Goal: Task Accomplishment & Management: Manage account settings

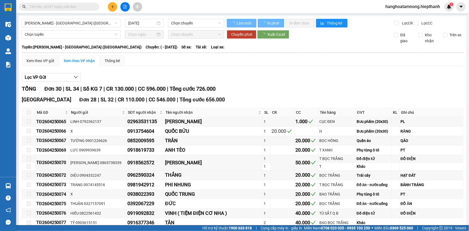
type input "[DATE]"
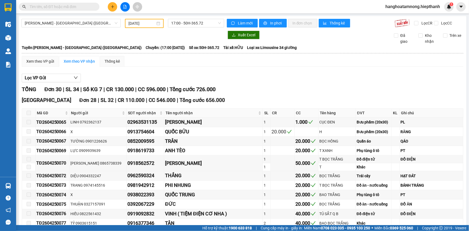
click at [88, 8] on input "text" at bounding box center [61, 7] width 63 height 6
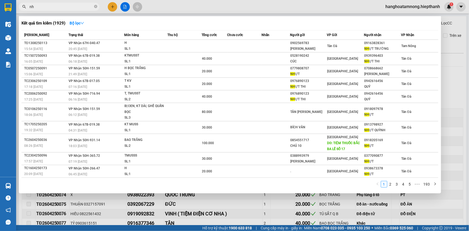
type input "n"
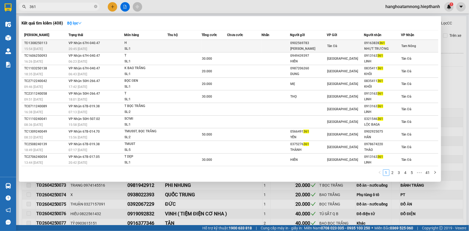
type input "361"
click at [375, 49] on div "NHỰT TRƯỜNG" at bounding box center [383, 49] width 37 height 6
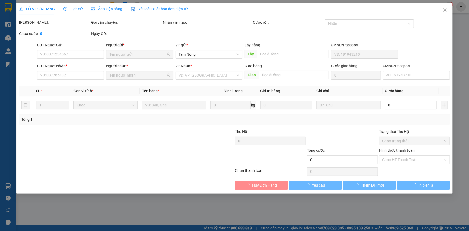
type input "0902569783"
type input "[PERSON_NAME]"
type input "09163828361"
type input "NHỰT TRƯỜNG"
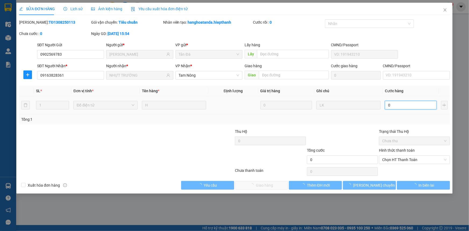
click at [404, 104] on input "0" at bounding box center [411, 105] width 52 height 9
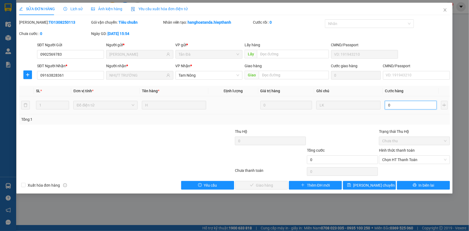
type input "2"
type input "20"
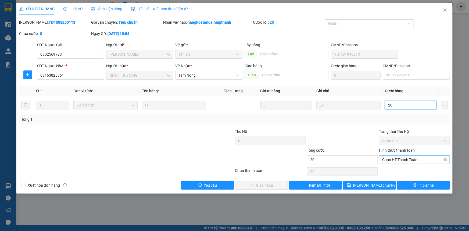
click at [393, 163] on span "Chọn HT Thanh Toán" at bounding box center [414, 160] width 65 height 8
type input "20"
type input "20.000"
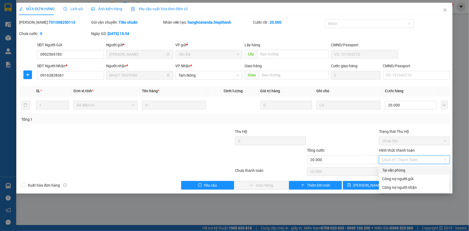
click at [393, 171] on div "Tại văn phòng" at bounding box center [414, 170] width 65 height 6
type input "0"
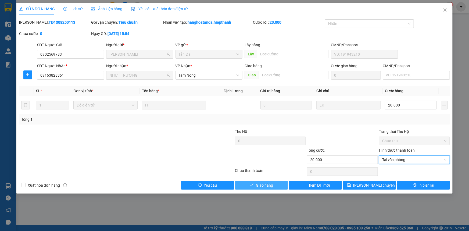
click at [281, 183] on button "Giao hàng" at bounding box center [261, 185] width 53 height 9
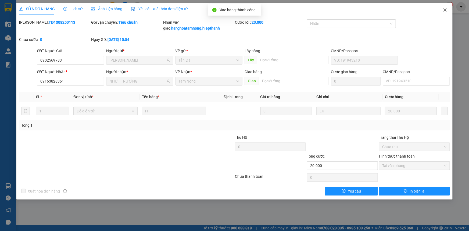
click at [445, 11] on icon "close" at bounding box center [445, 10] width 4 height 4
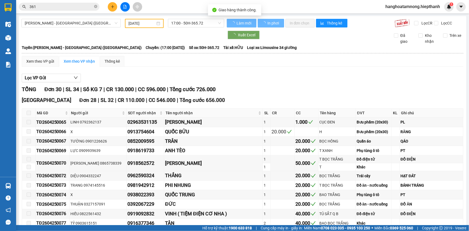
click at [231, 80] on div "Lọc VP Gửi" at bounding box center [243, 78] width 442 height 9
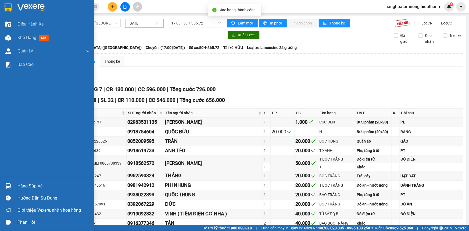
click at [11, 6] on img at bounding box center [8, 7] width 7 height 8
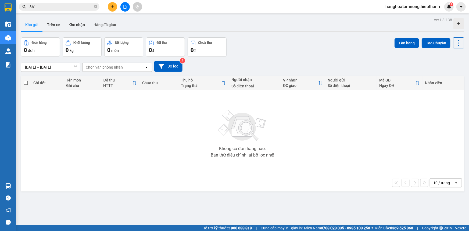
click at [206, 68] on div "[DATE] – [DATE] Press the down arrow key to interact with the calendar and sele…" at bounding box center [242, 66] width 443 height 11
click at [105, 26] on button "Hàng đã giao" at bounding box center [104, 24] width 31 height 13
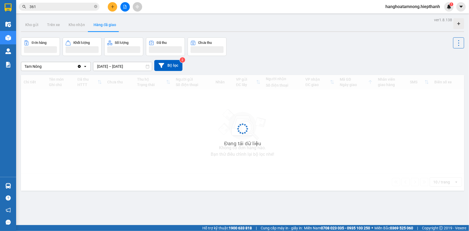
click at [105, 65] on input "[DATE] – [DATE]" at bounding box center [122, 66] width 59 height 9
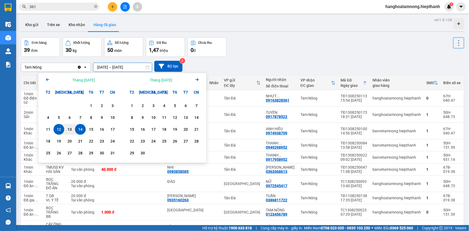
click at [83, 131] on div "14" at bounding box center [81, 129] width 8 height 6
type input "[DATE] – [DATE]"
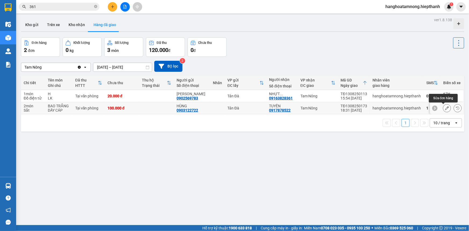
click at [445, 109] on icon at bounding box center [447, 108] width 4 height 4
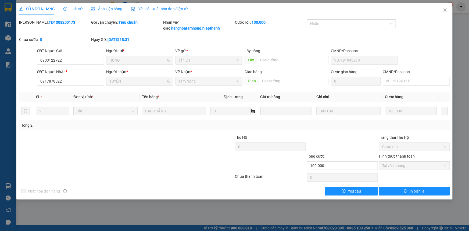
click at [74, 11] on span "Lịch sử" at bounding box center [72, 9] width 19 height 4
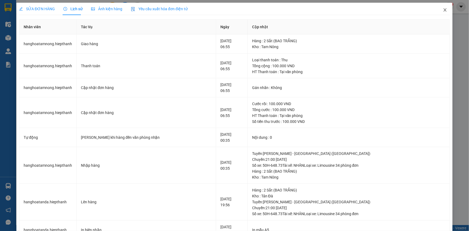
click at [444, 10] on icon "close" at bounding box center [445, 9] width 3 height 3
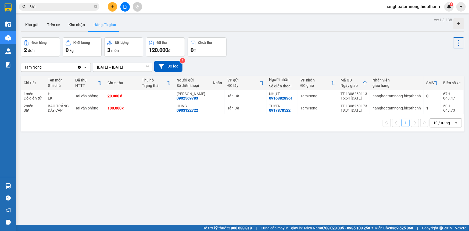
click at [108, 6] on button at bounding box center [112, 6] width 9 height 9
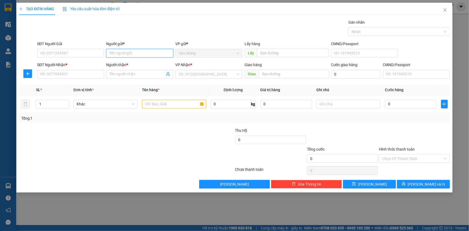
click at [120, 54] on input "Người gửi *" at bounding box center [139, 53] width 67 height 9
type input "NHƠN"
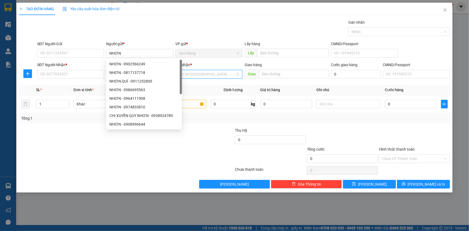
click at [219, 70] on input "search" at bounding box center [207, 74] width 57 height 8
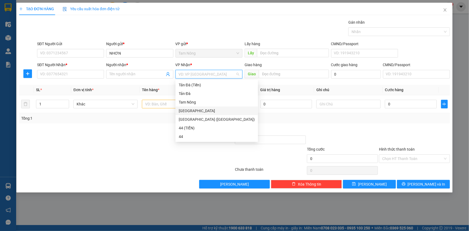
click at [187, 112] on div "[GEOGRAPHIC_DATA]" at bounding box center [217, 111] width 76 height 6
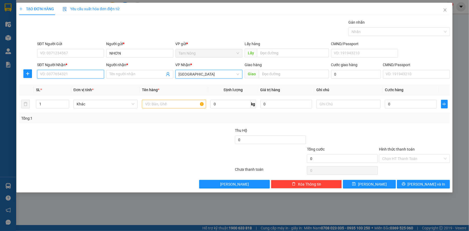
click at [81, 78] on input "SĐT Người Nhận *" at bounding box center [70, 74] width 67 height 9
click at [74, 86] on div "0919242999 - VÂN" at bounding box center [70, 85] width 60 height 6
type input "0919242999"
type input "VÂN"
type input "0919242999"
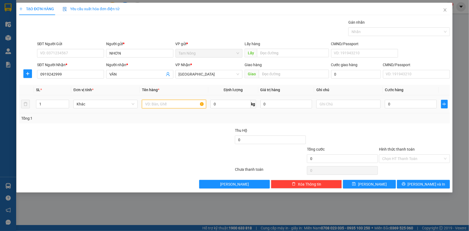
click at [167, 103] on input "text" at bounding box center [174, 104] width 64 height 9
type input "TMUST"
click at [48, 103] on input "1" at bounding box center [52, 104] width 33 height 8
drag, startPoint x: 48, startPoint y: 103, endPoint x: 48, endPoint y: 100, distance: 3.2
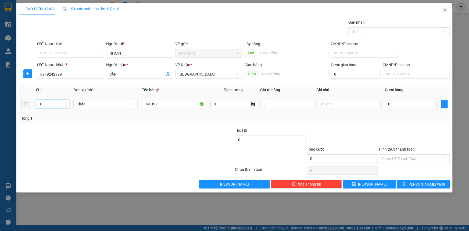
click at [48, 102] on input "1" at bounding box center [52, 104] width 33 height 8
type input "5"
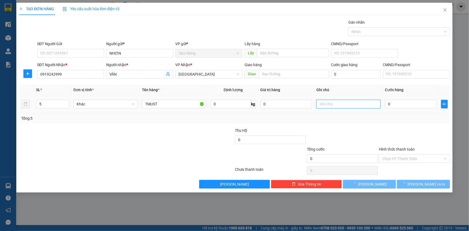
click at [349, 102] on input "text" at bounding box center [348, 104] width 64 height 9
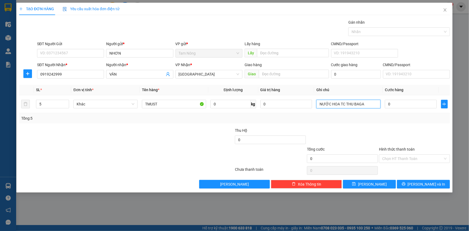
type input "NƯỚC HOA TC THU BAGA"
click at [104, 146] on div at bounding box center [91, 155] width 144 height 19
click at [378, 183] on button "[PERSON_NAME]" at bounding box center [369, 184] width 53 height 9
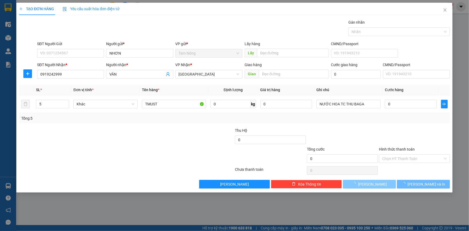
type input "1"
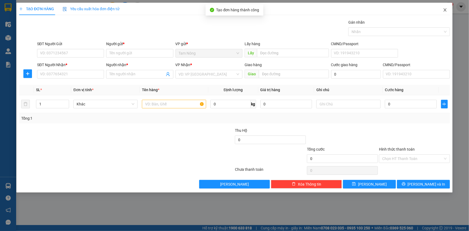
click at [446, 9] on icon "close" at bounding box center [445, 10] width 4 height 4
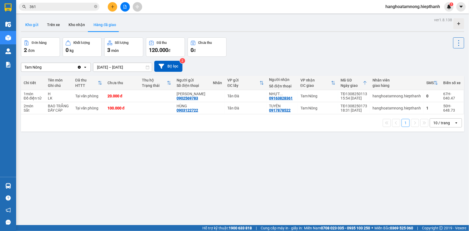
click at [31, 23] on button "Kho gửi" at bounding box center [32, 24] width 22 height 13
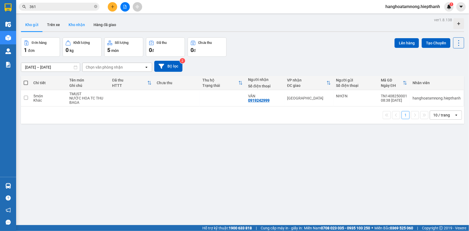
click at [73, 27] on button "Kho nhận" at bounding box center [76, 24] width 25 height 13
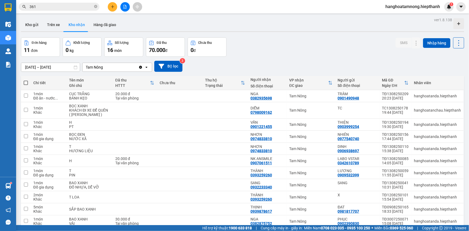
click at [123, 8] on icon "file-add" at bounding box center [125, 7] width 4 height 4
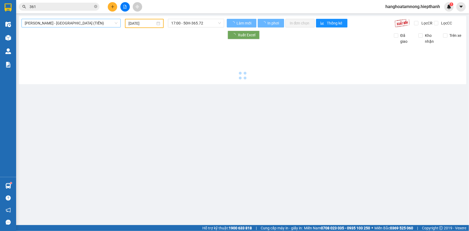
type input "[DATE]"
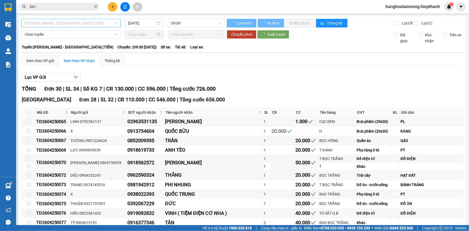
click at [65, 25] on span "[PERSON_NAME] - [GEOGRAPHIC_DATA] (TIỀN)" at bounding box center [71, 23] width 93 height 8
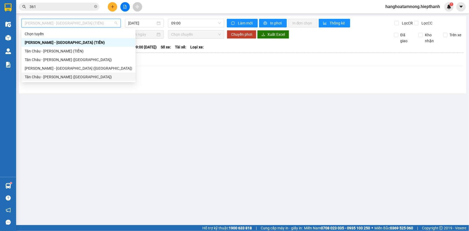
click at [49, 75] on div "Tân Châu - [PERSON_NAME] ([GEOGRAPHIC_DATA])" at bounding box center [79, 77] width 108 height 6
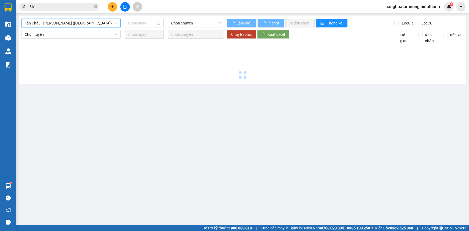
type input "[DATE]"
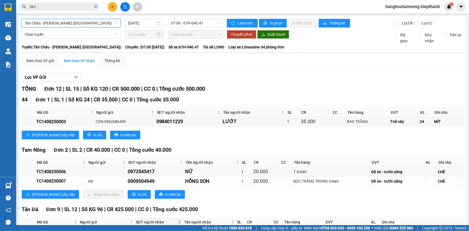
scroll to position [114, 0]
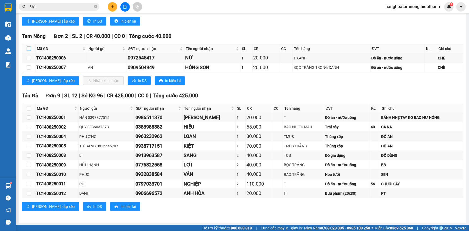
click at [28, 48] on input "checkbox" at bounding box center [29, 49] width 4 height 4
checkbox input "true"
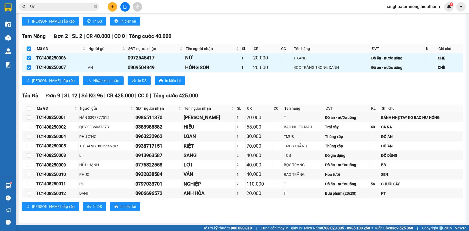
checkbox input "true"
click at [93, 79] on span "Nhập kho nhận" at bounding box center [106, 81] width 26 height 6
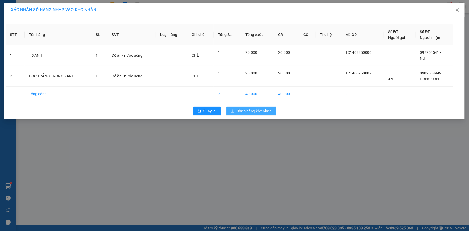
click at [260, 108] on span "Nhập hàng kho nhận" at bounding box center [254, 111] width 35 height 6
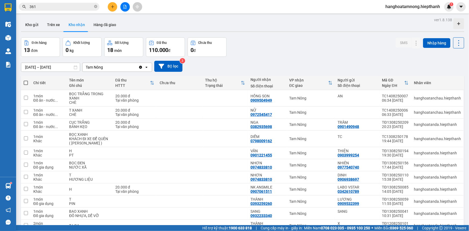
click at [123, 5] on icon "file-add" at bounding box center [125, 7] width 4 height 4
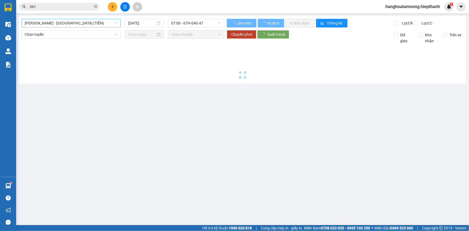
click at [32, 24] on span "[PERSON_NAME] - [GEOGRAPHIC_DATA] (TIỀN)" at bounding box center [71, 23] width 93 height 8
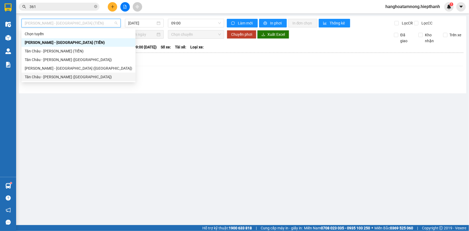
click at [38, 77] on div "Tân Châu - [PERSON_NAME] ([GEOGRAPHIC_DATA])" at bounding box center [79, 77] width 108 height 6
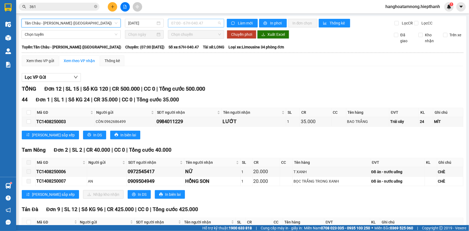
click at [200, 20] on span "07:00 - 67H-040.47" at bounding box center [196, 23] width 50 height 8
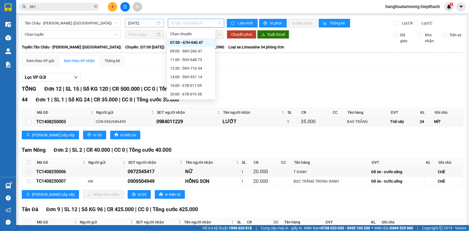
click at [144, 22] on input "[DATE]" at bounding box center [141, 23] width 27 height 6
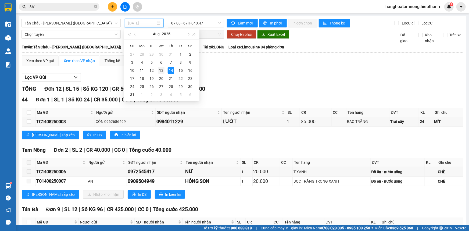
click at [161, 70] on div "13" at bounding box center [161, 70] width 6 height 6
type input "[DATE]"
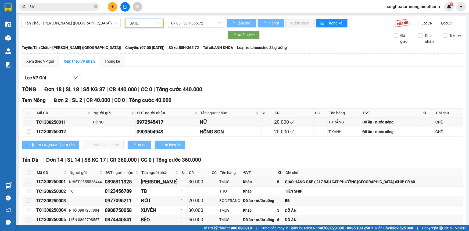
click at [177, 22] on span "07:00 - 50H-365.72" at bounding box center [196, 23] width 50 height 8
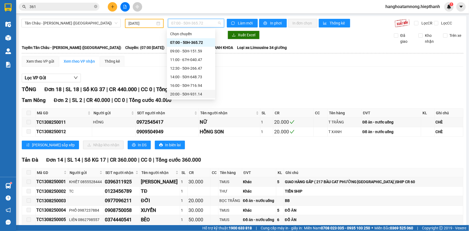
click at [180, 96] on div "20:00 - 50H-931.14" at bounding box center [191, 94] width 42 height 6
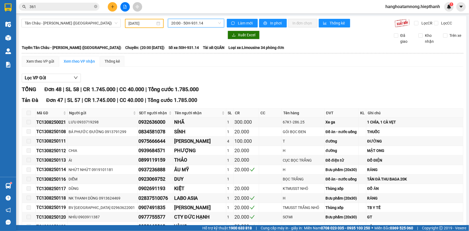
click at [180, 22] on span "20:00 - 50H-931.14" at bounding box center [196, 23] width 50 height 8
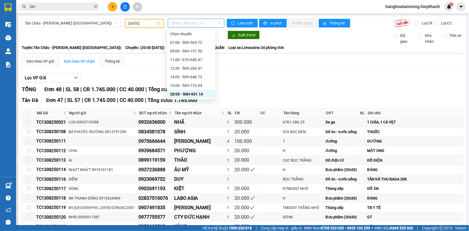
scroll to position [24, 0]
click at [180, 77] on div "22:00 - 67B-017.05" at bounding box center [191, 79] width 42 height 6
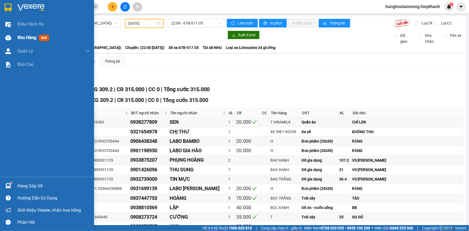
click at [16, 37] on div "Kho hàng mới" at bounding box center [47, 37] width 94 height 13
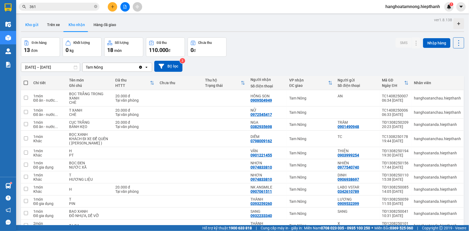
click at [31, 23] on button "Kho gửi" at bounding box center [32, 24] width 22 height 13
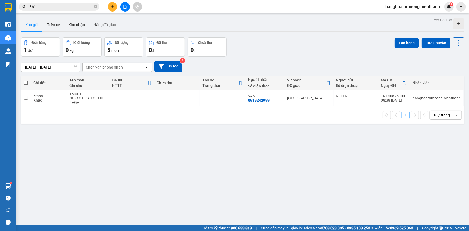
click at [126, 5] on icon "file-add" at bounding box center [125, 7] width 3 height 4
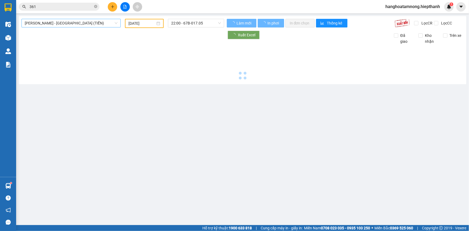
type input "[DATE]"
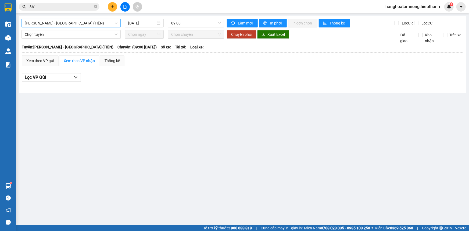
click at [67, 21] on span "[PERSON_NAME] - [GEOGRAPHIC_DATA] (TIỀN)" at bounding box center [71, 23] width 93 height 8
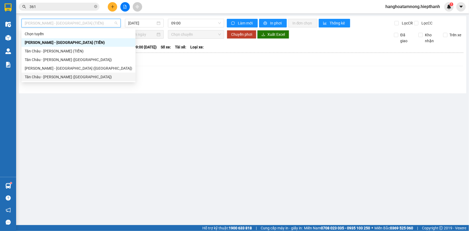
click at [41, 78] on div "Tân Châu - [PERSON_NAME] ([GEOGRAPHIC_DATA])" at bounding box center [79, 77] width 108 height 6
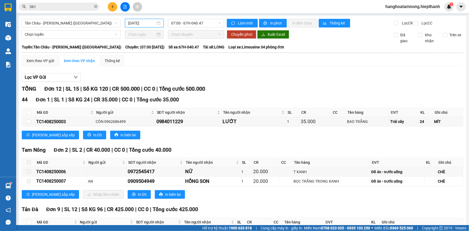
click at [151, 22] on input "[DATE]" at bounding box center [141, 23] width 27 height 6
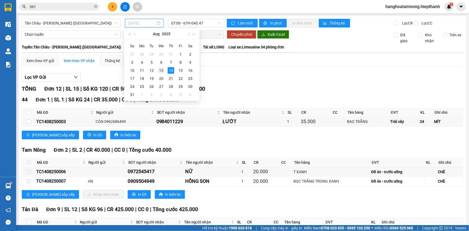
click at [160, 68] on div "13" at bounding box center [161, 70] width 6 height 6
type input "[DATE]"
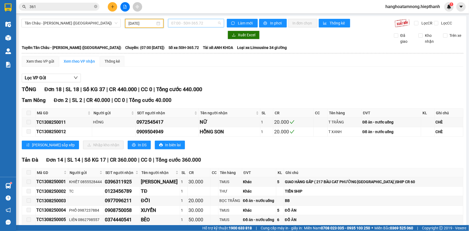
click at [184, 24] on span "07:00 - 50H-365.72" at bounding box center [196, 23] width 50 height 8
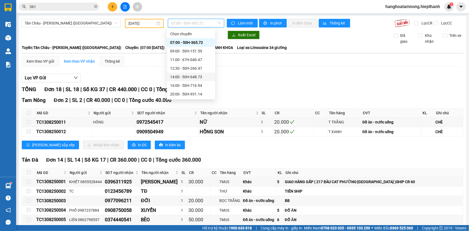
scroll to position [24, 0]
click at [179, 71] on div "20:00 - 50H-931.14" at bounding box center [191, 70] width 42 height 6
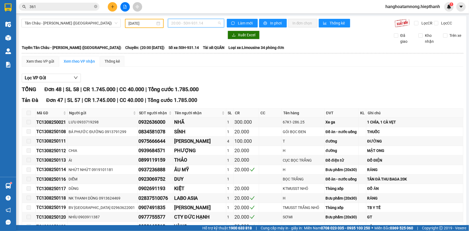
click at [183, 20] on span "20:00 - 50H-931.14" at bounding box center [196, 23] width 50 height 8
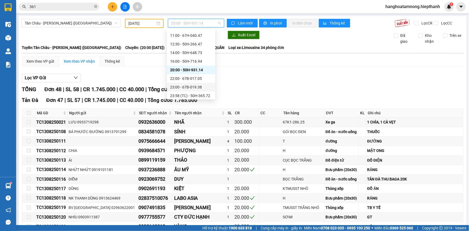
click at [176, 86] on div "23:00 - 67B-019.38" at bounding box center [191, 87] width 42 height 6
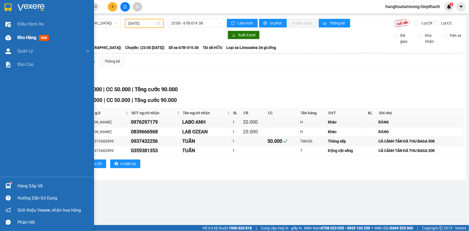
drag, startPoint x: 13, startPoint y: 40, endPoint x: 17, endPoint y: 40, distance: 3.5
click at [13, 40] on div "Kho hàng mới" at bounding box center [47, 37] width 94 height 13
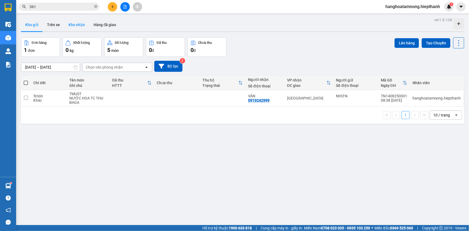
click at [78, 25] on button "Kho nhận" at bounding box center [76, 24] width 25 height 13
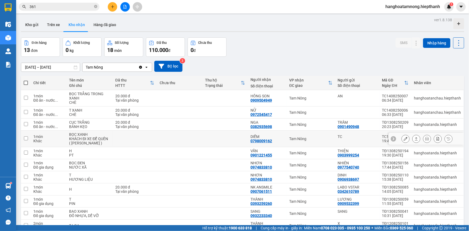
click at [404, 138] on icon at bounding box center [406, 139] width 4 height 4
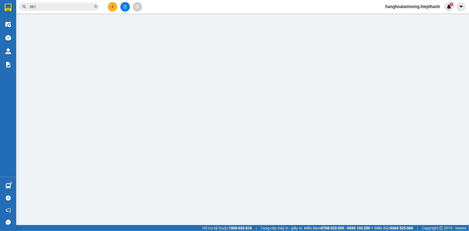
type input "TC"
type input "0798009162"
type input "DIỄM"
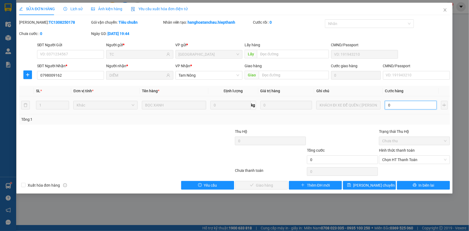
click at [395, 106] on input "0" at bounding box center [411, 105] width 52 height 9
type input "1"
type input "1.000"
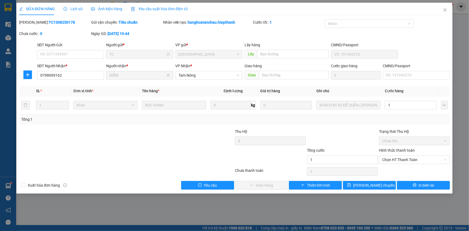
type input "1.000"
click at [356, 129] on div at bounding box center [342, 138] width 72 height 19
click at [394, 158] on span "Chọn HT Thanh Toán" at bounding box center [414, 160] width 65 height 8
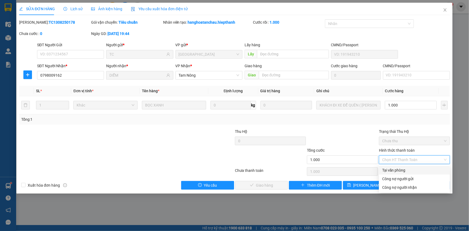
click at [390, 168] on div "Tại văn phòng" at bounding box center [414, 170] width 65 height 6
type input "0"
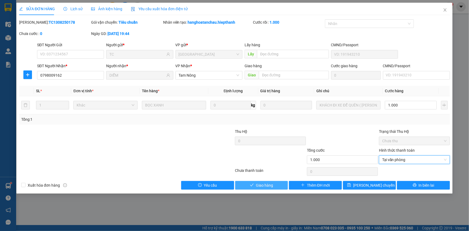
click at [274, 185] on button "Giao hàng" at bounding box center [261, 185] width 53 height 9
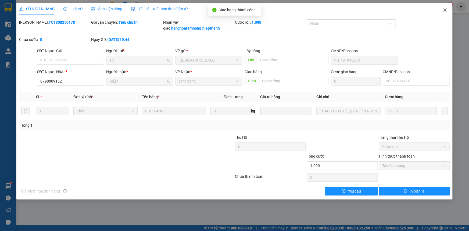
click at [445, 10] on icon "close" at bounding box center [445, 9] width 3 height 3
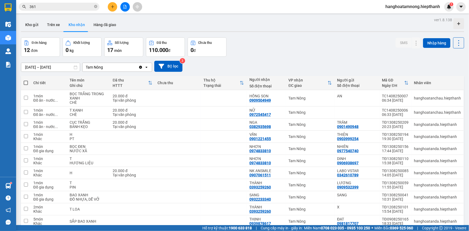
drag, startPoint x: 289, startPoint y: 46, endPoint x: 287, endPoint y: 50, distance: 4.5
click at [289, 46] on div "Đơn hàng 12 đơn Khối lượng 0 kg Số lượng 17 món Đã thu 110.000 đ Chưa thu 0 đ S…" at bounding box center [242, 46] width 443 height 19
click at [404, 112] on icon at bounding box center [406, 112] width 4 height 4
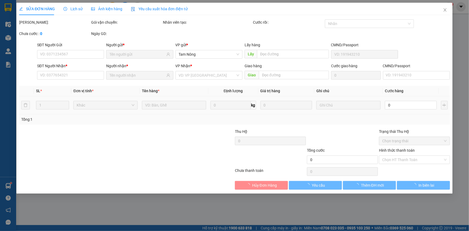
type input "0972545417"
type input "NỮ"
type input "20.000"
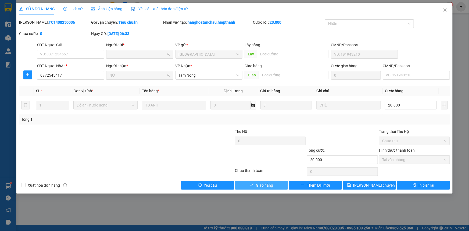
click at [264, 183] on span "Giao hàng" at bounding box center [264, 185] width 17 height 6
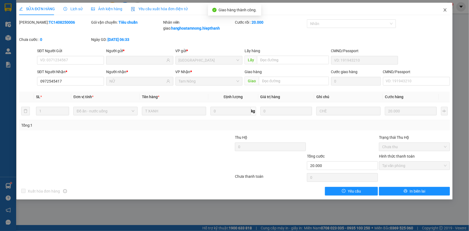
click at [445, 9] on icon "close" at bounding box center [445, 10] width 4 height 4
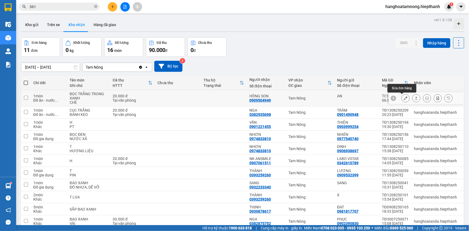
click at [404, 96] on icon at bounding box center [406, 98] width 4 height 4
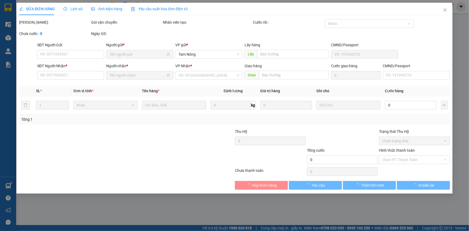
type input "AN"
type input "0909504949"
type input "HỒNG SON"
type input "20.000"
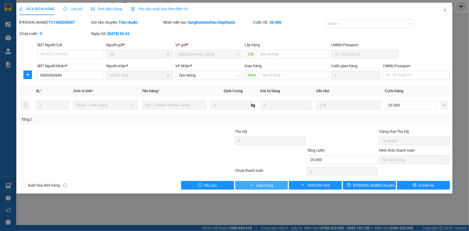
click at [252, 187] on span "check" at bounding box center [252, 185] width 4 height 4
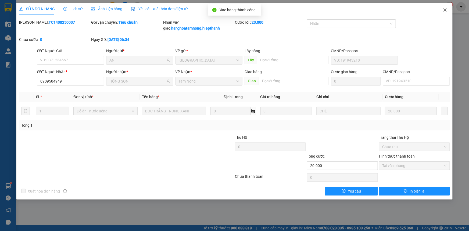
click at [445, 9] on icon "close" at bounding box center [445, 10] width 4 height 4
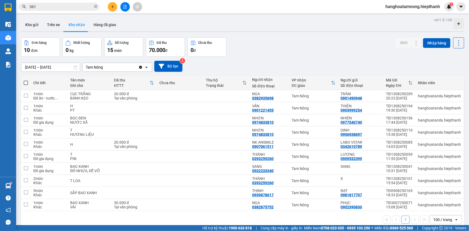
click at [292, 38] on div "Đơn hàng 10 đơn Khối lượng 0 kg Số lượng 15 món Đã thu 70.000 đ Chưa thu 0 đ SM…" at bounding box center [242, 46] width 443 height 19
click at [82, 7] on input "361" at bounding box center [61, 7] width 63 height 6
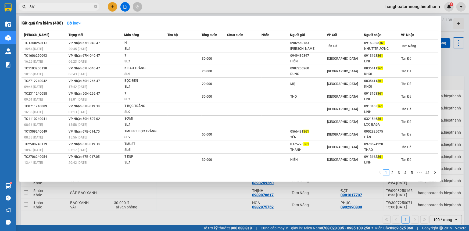
click at [82, 7] on input "361" at bounding box center [61, 7] width 63 height 6
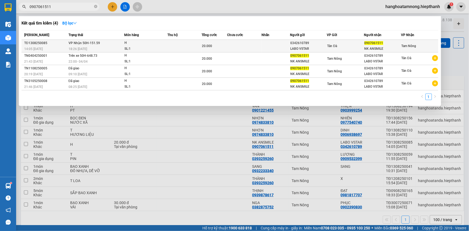
type input "0907061511"
click at [263, 43] on td at bounding box center [276, 46] width 28 height 13
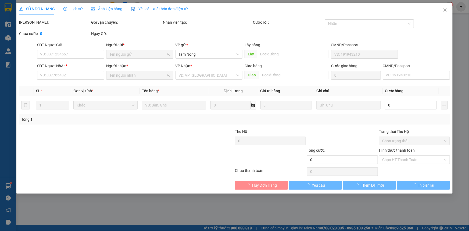
type input "0342610789"
type input "LABO VSTAR"
type input "0907061511"
type input "NK ANSMILE"
type input "20.000"
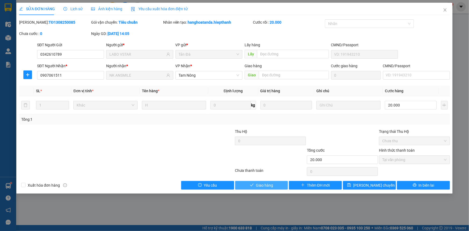
click at [274, 183] on button "Giao hàng" at bounding box center [261, 185] width 53 height 9
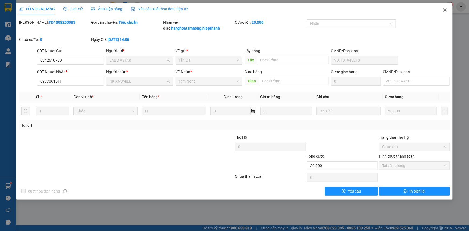
click at [443, 9] on icon "close" at bounding box center [445, 10] width 4 height 4
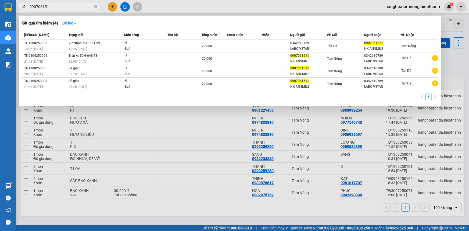
click at [87, 7] on input "0907061511" at bounding box center [61, 7] width 63 height 6
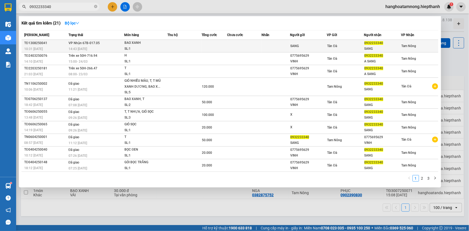
type input "0932233340"
click at [166, 45] on span "BAO XANH SL: 1" at bounding box center [145, 46] width 43 height 12
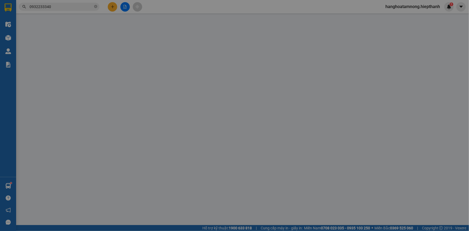
type input "SANG"
type input "0932233340"
type input "SANG"
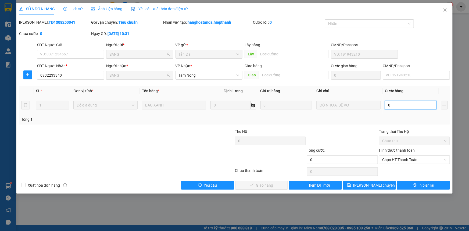
click at [401, 108] on input "0" at bounding box center [411, 105] width 52 height 9
type input "4"
type input "40"
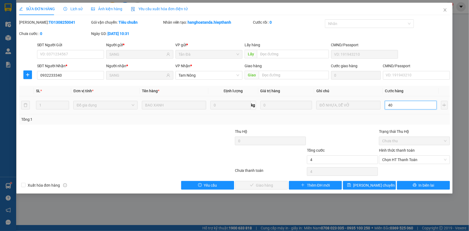
type input "40"
click at [402, 161] on span "Chọn HT Thanh Toán" at bounding box center [414, 160] width 65 height 8
type input "40"
type input "40.000"
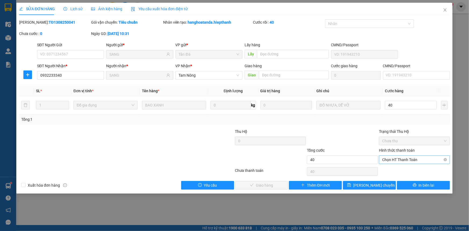
type input "40.000"
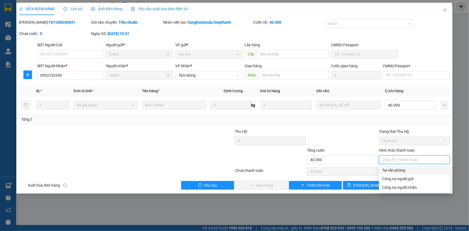
click at [401, 170] on div "Tại văn phòng" at bounding box center [414, 170] width 65 height 6
type input "0"
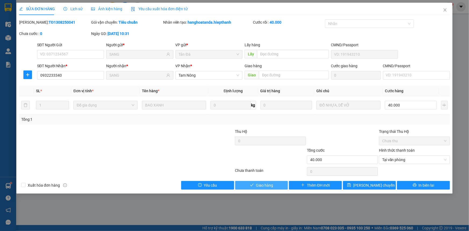
click at [280, 185] on button "Giao hàng" at bounding box center [261, 185] width 53 height 9
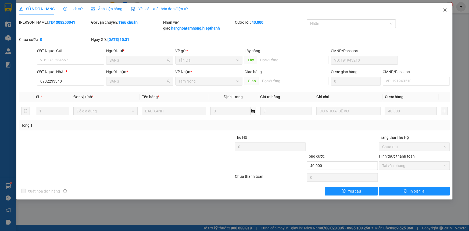
click at [445, 12] on icon "close" at bounding box center [445, 10] width 4 height 4
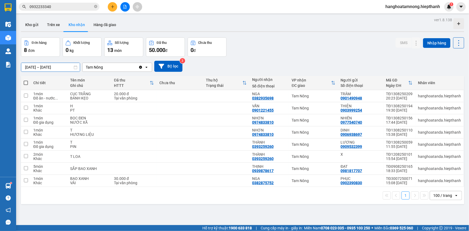
click at [37, 70] on div "ver 1.8.138 Kho gửi Trên xe Kho nhận Hàng đã giao Đơn hàng 8 đơn Khối lượng 0 k…" at bounding box center [243, 131] width 448 height 231
click at [310, 54] on div "Đơn hàng 8 đơn Khối lượng 0 kg Số lượng 13 món Đã thu 50.000 đ Chưa thu 0 đ SMS…" at bounding box center [242, 46] width 443 height 19
click at [404, 167] on icon at bounding box center [406, 169] width 4 height 4
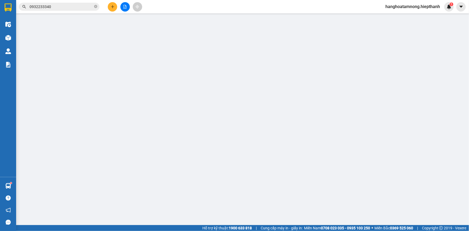
type input "0981817707"
type input "ĐẠT"
type input "0939878617"
type input "THỊNH"
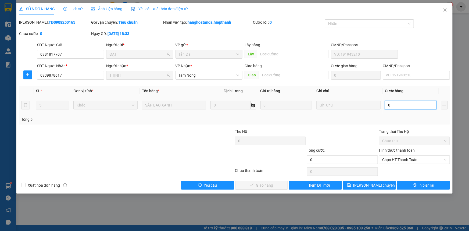
click at [398, 106] on input "0" at bounding box center [411, 105] width 52 height 9
type input "8"
type input "80"
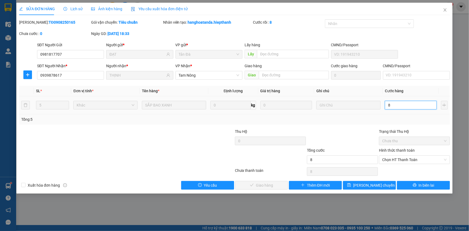
type input "80"
click at [411, 161] on span "Chọn HT Thanh Toán" at bounding box center [414, 160] width 65 height 8
type input "80"
type input "80.000"
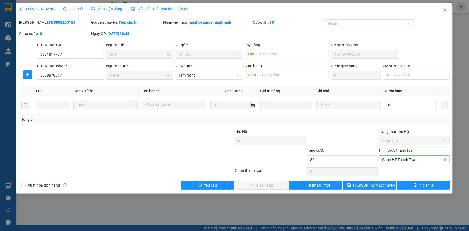
type input "80.000"
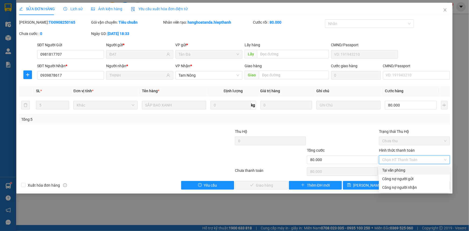
click at [398, 169] on div "Tại văn phòng" at bounding box center [414, 170] width 65 height 6
type input "0"
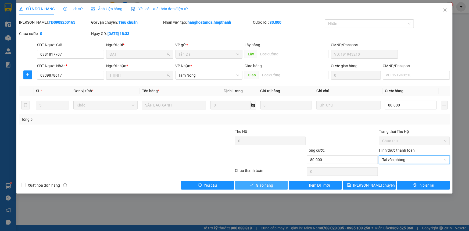
click at [261, 183] on span "Giao hàng" at bounding box center [264, 185] width 17 height 6
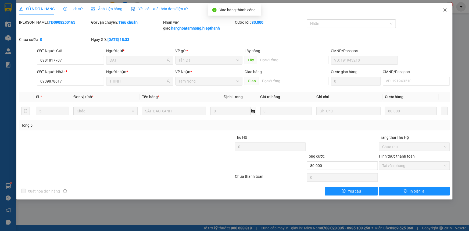
click at [445, 7] on span "Close" at bounding box center [445, 10] width 15 height 15
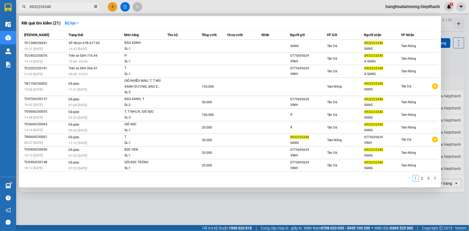
click at [96, 8] on icon "close-circle" at bounding box center [95, 6] width 3 height 3
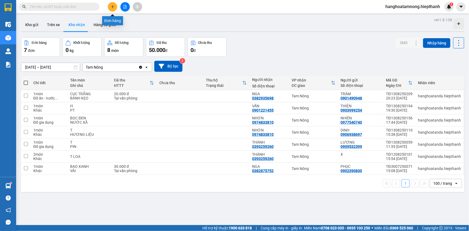
click at [112, 7] on icon "plus" at bounding box center [113, 7] width 4 height 4
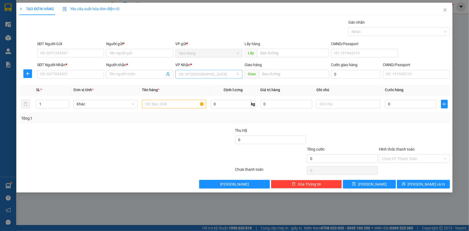
click at [200, 78] on input "search" at bounding box center [207, 74] width 57 height 8
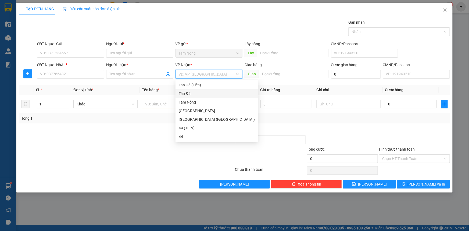
click at [194, 96] on div "Tản Đà" at bounding box center [217, 94] width 76 height 6
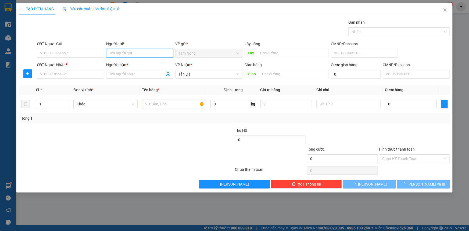
click at [129, 52] on input "Người gửi *" at bounding box center [139, 53] width 67 height 9
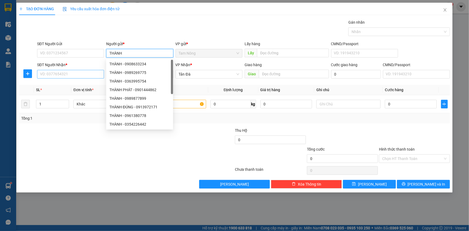
type input "THÀNH"
click at [74, 73] on input "SĐT Người Nhận *" at bounding box center [70, 74] width 67 height 9
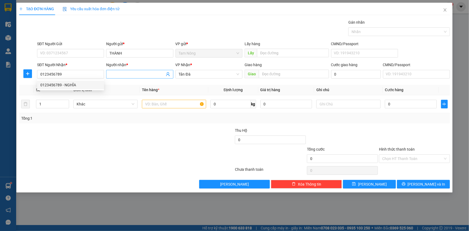
click at [144, 73] on input "Người nhận *" at bounding box center [136, 74] width 55 height 6
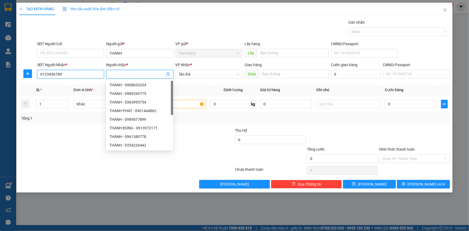
click at [81, 72] on input "0123456789" at bounding box center [70, 74] width 67 height 9
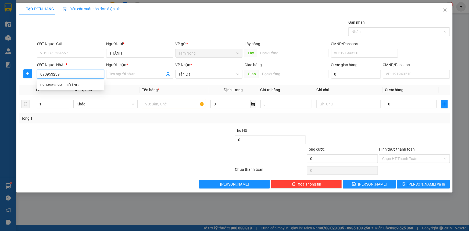
type input "0909532399"
click at [82, 83] on div "0909532399 - LƯƠNG" at bounding box center [70, 85] width 60 height 6
type input "LƯƠNG"
type input "0909532399"
click at [156, 104] on input "text" at bounding box center [174, 104] width 64 height 9
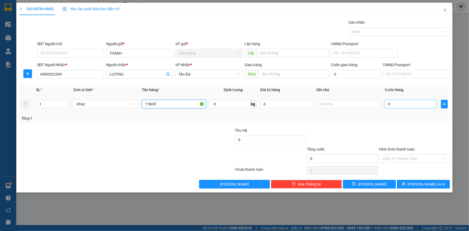
type input "T NHỎ"
click at [408, 105] on input "0" at bounding box center [411, 104] width 52 height 9
type input "2"
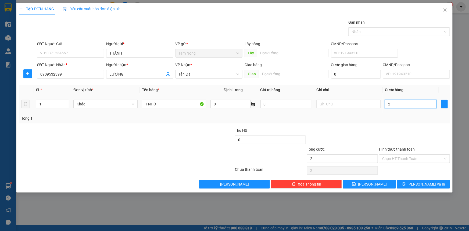
type input "20"
click at [406, 101] on input "20" at bounding box center [411, 104] width 52 height 9
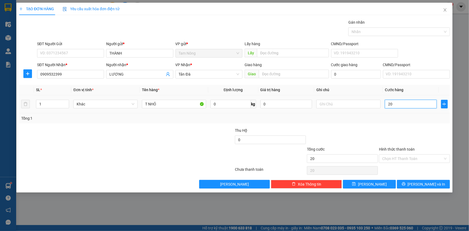
type input "0"
click at [377, 125] on div "Transit Pickup Surcharge Ids Transit Deliver Surcharge Ids Transit Deliver Surc…" at bounding box center [234, 103] width 431 height 169
click at [337, 107] on input "text" at bounding box center [348, 104] width 64 height 9
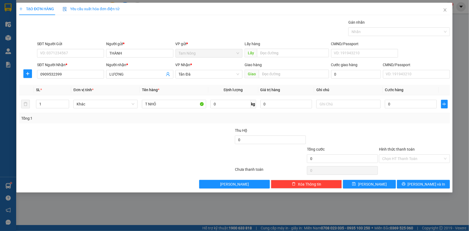
click at [151, 138] on div at bounding box center [91, 136] width 144 height 19
click at [327, 105] on input "text" at bounding box center [348, 104] width 64 height 9
click at [317, 107] on input "TĐ THU BAGA" at bounding box center [348, 104] width 64 height 9
type input "TĐ THU BAGA"
click at [364, 128] on div at bounding box center [342, 136] width 72 height 19
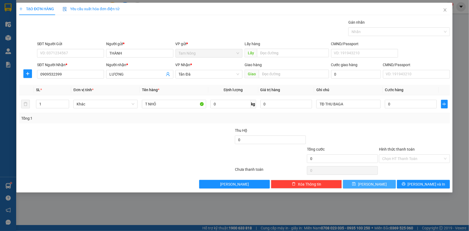
click at [379, 185] on button "[PERSON_NAME]" at bounding box center [369, 184] width 53 height 9
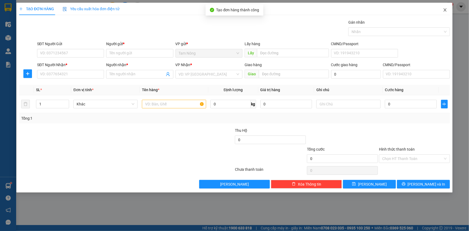
click at [445, 10] on icon "close" at bounding box center [445, 9] width 3 height 3
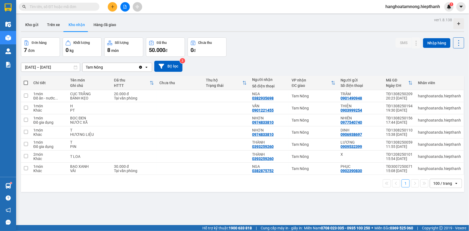
click at [287, 48] on div "Đơn hàng 7 đơn Khối lượng 0 kg Số lượng 8 món Đã thu 50.000 đ Chưa thu 0 đ SMS …" at bounding box center [242, 46] width 443 height 19
click at [111, 5] on icon "plus" at bounding box center [113, 7] width 4 height 4
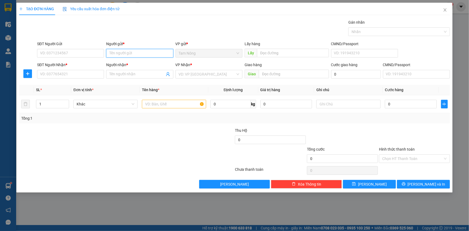
drag, startPoint x: 117, startPoint y: 51, endPoint x: 117, endPoint y: 48, distance: 2.7
click at [117, 51] on input "Người gửi *" at bounding box center [139, 53] width 67 height 9
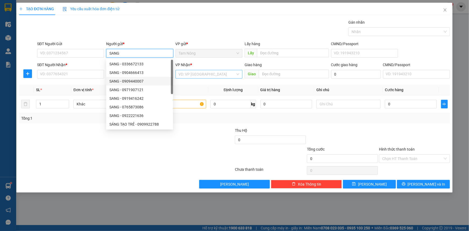
type input "SANG"
click at [211, 73] on input "search" at bounding box center [207, 74] width 57 height 8
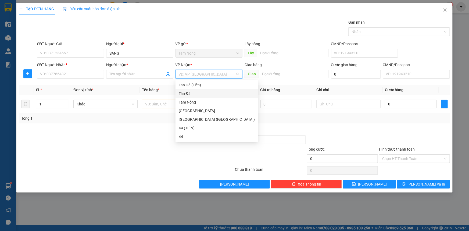
click at [188, 93] on div "Tản Đà" at bounding box center [217, 94] width 76 height 6
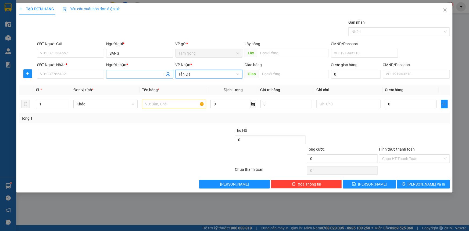
click at [129, 74] on input "Người nhận *" at bounding box center [136, 74] width 55 height 6
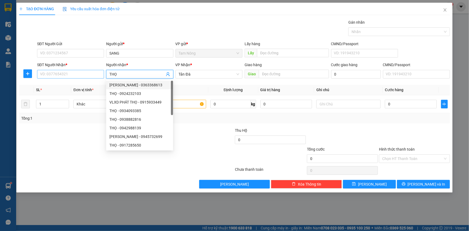
type input "THỌ"
click at [51, 71] on input "SĐT Người Nhận *" at bounding box center [70, 74] width 67 height 9
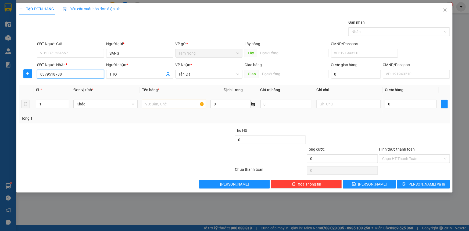
type input "0379518788"
click at [164, 105] on input "text" at bounding box center [174, 104] width 64 height 9
type input "62K1- 10214"
click at [270, 73] on input "text" at bounding box center [294, 74] width 70 height 9
type input "D"
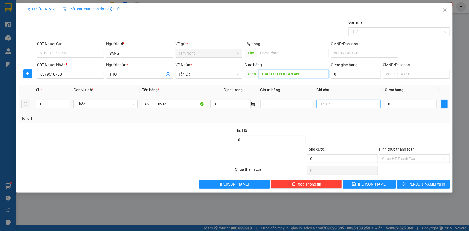
type input "ĐẦU THU PHÍ TÂN AN"
click at [349, 103] on input "text" at bounding box center [348, 104] width 64 height 9
click at [447, 104] on icon "plus" at bounding box center [444, 104] width 4 height 4
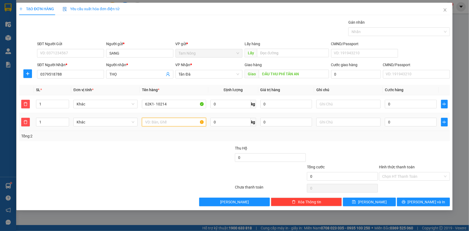
click at [173, 124] on input "text" at bounding box center [174, 122] width 64 height 9
type input "GIỎ XANH"
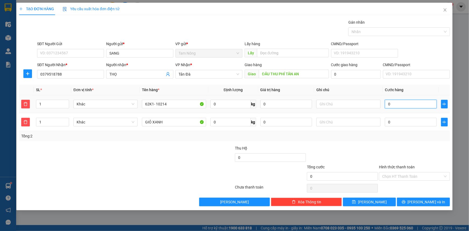
click at [398, 102] on input "0" at bounding box center [411, 104] width 52 height 9
type input "2"
type input "25"
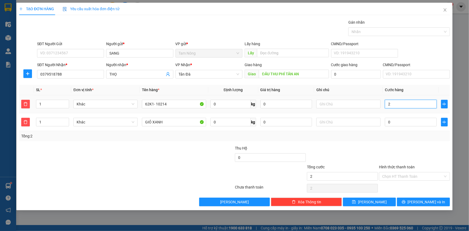
type input "25"
type input "250"
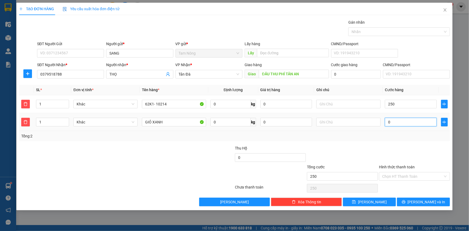
type input "250.000"
click at [414, 125] on input "0" at bounding box center [411, 122] width 52 height 9
type input "250.002"
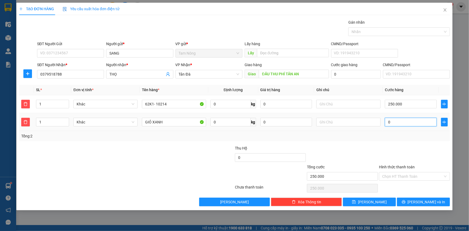
type input "250.002"
type input "2"
type input "250.020"
type input "20"
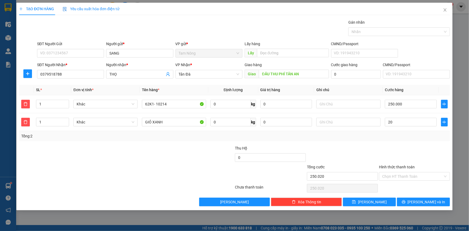
type input "270.000"
type input "20.000"
click at [392, 148] on div at bounding box center [415, 154] width 72 height 19
click at [70, 54] on input "SĐT Người Gửi" at bounding box center [70, 53] width 67 height 9
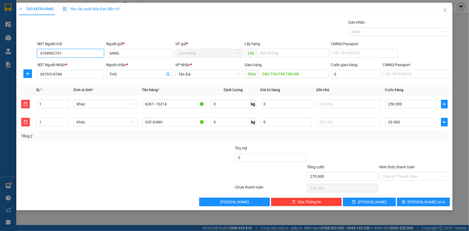
type input "0768902761"
click at [149, 175] on div at bounding box center [91, 173] width 144 height 19
click at [403, 175] on input "Hình thức thanh toán" at bounding box center [412, 176] width 61 height 8
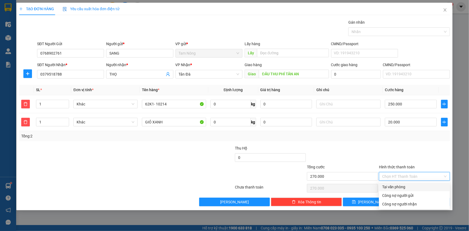
click at [398, 187] on div "Tại văn phòng" at bounding box center [414, 187] width 65 height 6
type input "0"
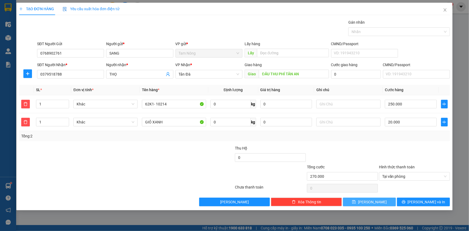
click at [356, 203] on icon "save" at bounding box center [354, 202] width 4 height 4
type input "0"
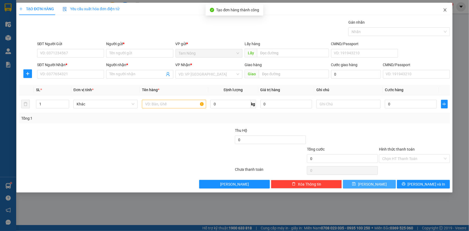
click at [445, 10] on icon "close" at bounding box center [445, 10] width 4 height 4
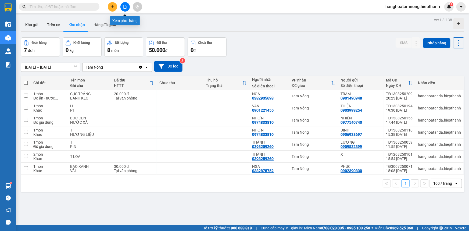
click at [123, 5] on button at bounding box center [124, 6] width 9 height 9
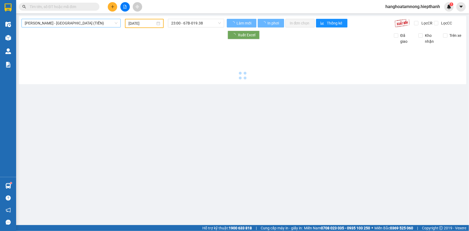
type input "[DATE]"
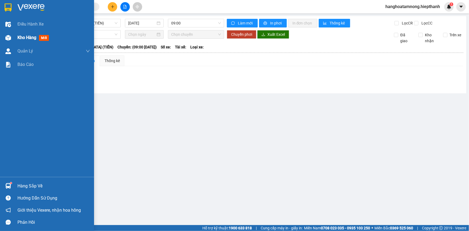
click at [28, 36] on span "Kho hàng" at bounding box center [26, 37] width 19 height 5
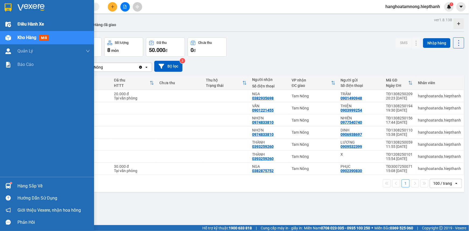
click at [13, 24] on div "Điều hành xe" at bounding box center [47, 23] width 94 height 13
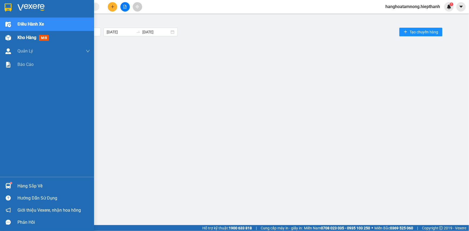
click at [28, 36] on span "Kho hàng" at bounding box center [26, 37] width 19 height 5
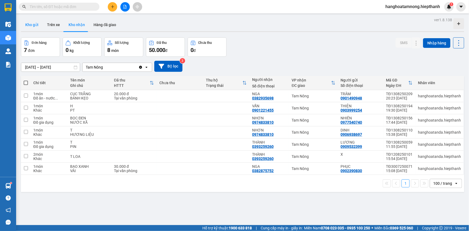
click at [35, 24] on button "Kho gửi" at bounding box center [32, 24] width 22 height 13
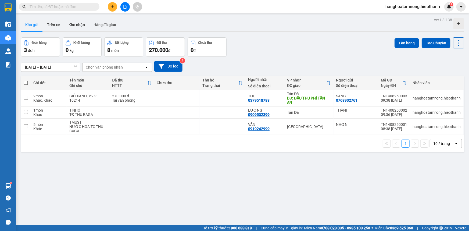
scroll to position [24, 0]
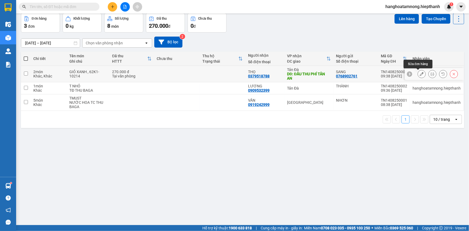
click at [420, 73] on icon at bounding box center [422, 74] width 4 height 4
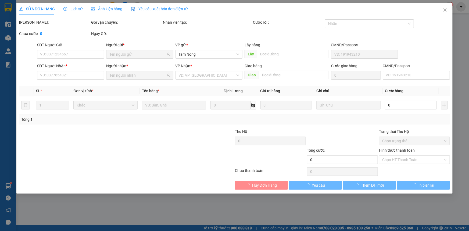
type input "0768902761"
type input "0379518788"
type input "ĐẦU THU PHÍ TÂN AN"
type input "270.000"
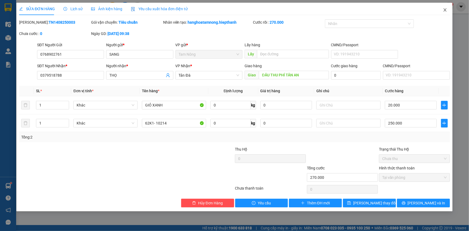
click at [446, 10] on icon "close" at bounding box center [445, 9] width 3 height 3
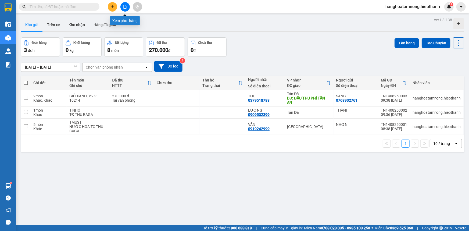
click at [123, 4] on button at bounding box center [124, 6] width 9 height 9
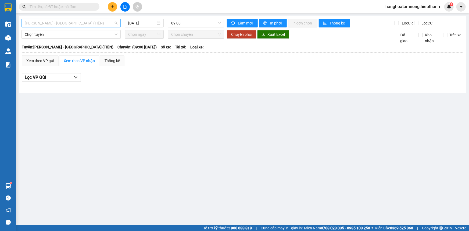
click at [66, 22] on span "[PERSON_NAME] - [GEOGRAPHIC_DATA] (TIỀN)" at bounding box center [71, 23] width 93 height 8
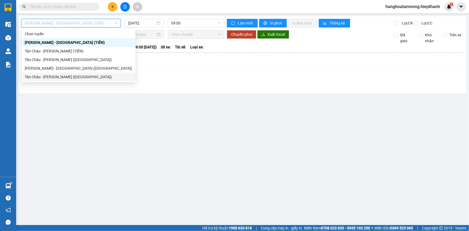
click at [42, 73] on div "Tân Châu - [PERSON_NAME] ([GEOGRAPHIC_DATA])" at bounding box center [79, 77] width 114 height 9
type input "[DATE]"
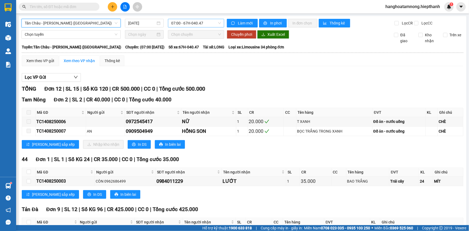
click at [172, 24] on span "07:00 - 67H-040.47" at bounding box center [196, 23] width 50 height 8
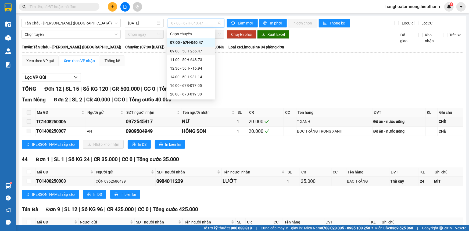
click at [172, 51] on div "09:00 - 50H-266.47" at bounding box center [191, 51] width 42 height 6
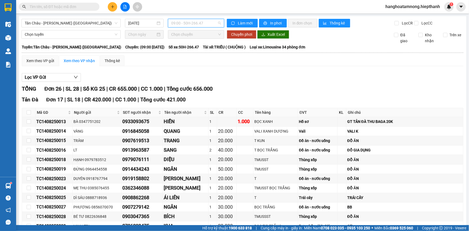
click at [196, 25] on span "09:00 - 50H-266.47" at bounding box center [196, 23] width 50 height 8
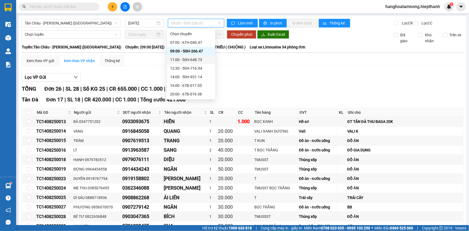
click at [186, 59] on div "11:00 - 50H-648.73" at bounding box center [191, 60] width 42 height 6
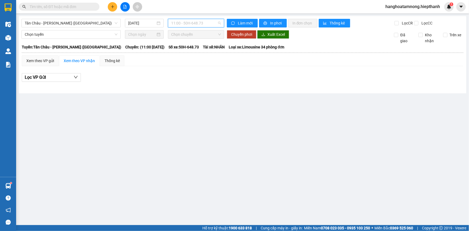
click at [185, 25] on span "11:00 - 50H-648.73" at bounding box center [196, 23] width 50 height 8
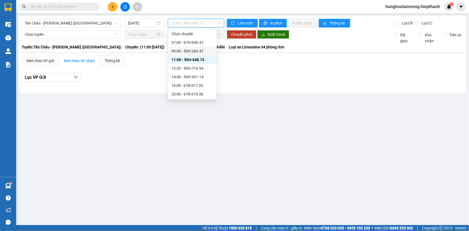
click at [180, 54] on div "09:00 - 50H-266.47" at bounding box center [193, 51] width 42 height 6
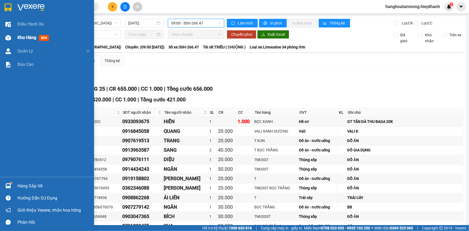
click at [30, 37] on span "Kho hàng" at bounding box center [26, 37] width 19 height 5
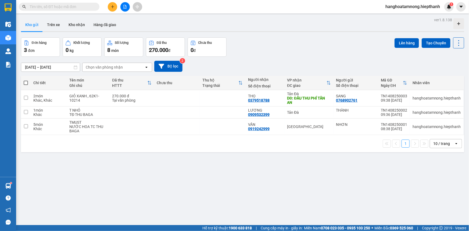
drag, startPoint x: 263, startPoint y: 181, endPoint x: 264, endPoint y: 177, distance: 3.7
click at [263, 181] on div "ver 1.8.138 Kho gửi Trên xe Kho nhận Hàng đã giao Đơn hàng 3 đơn Khối lượng 0 k…" at bounding box center [243, 131] width 448 height 231
click at [79, 24] on button "Kho nhận" at bounding box center [76, 24] width 25 height 13
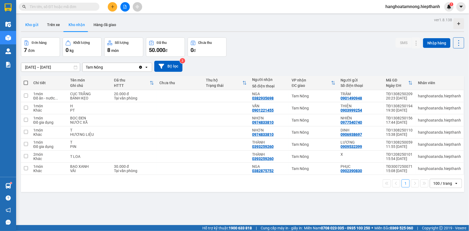
click at [35, 26] on button "Kho gửi" at bounding box center [32, 24] width 22 height 13
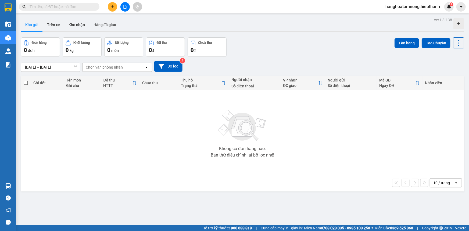
click at [76, 8] on input "text" at bounding box center [61, 7] width 63 height 6
click at [69, 7] on input "text" at bounding box center [61, 7] width 63 height 6
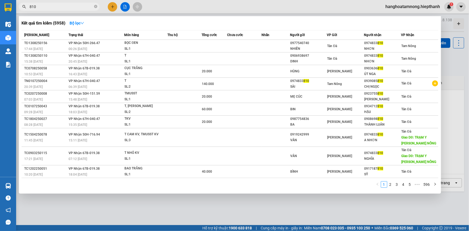
type input "810"
